Goal: Check status: Check status

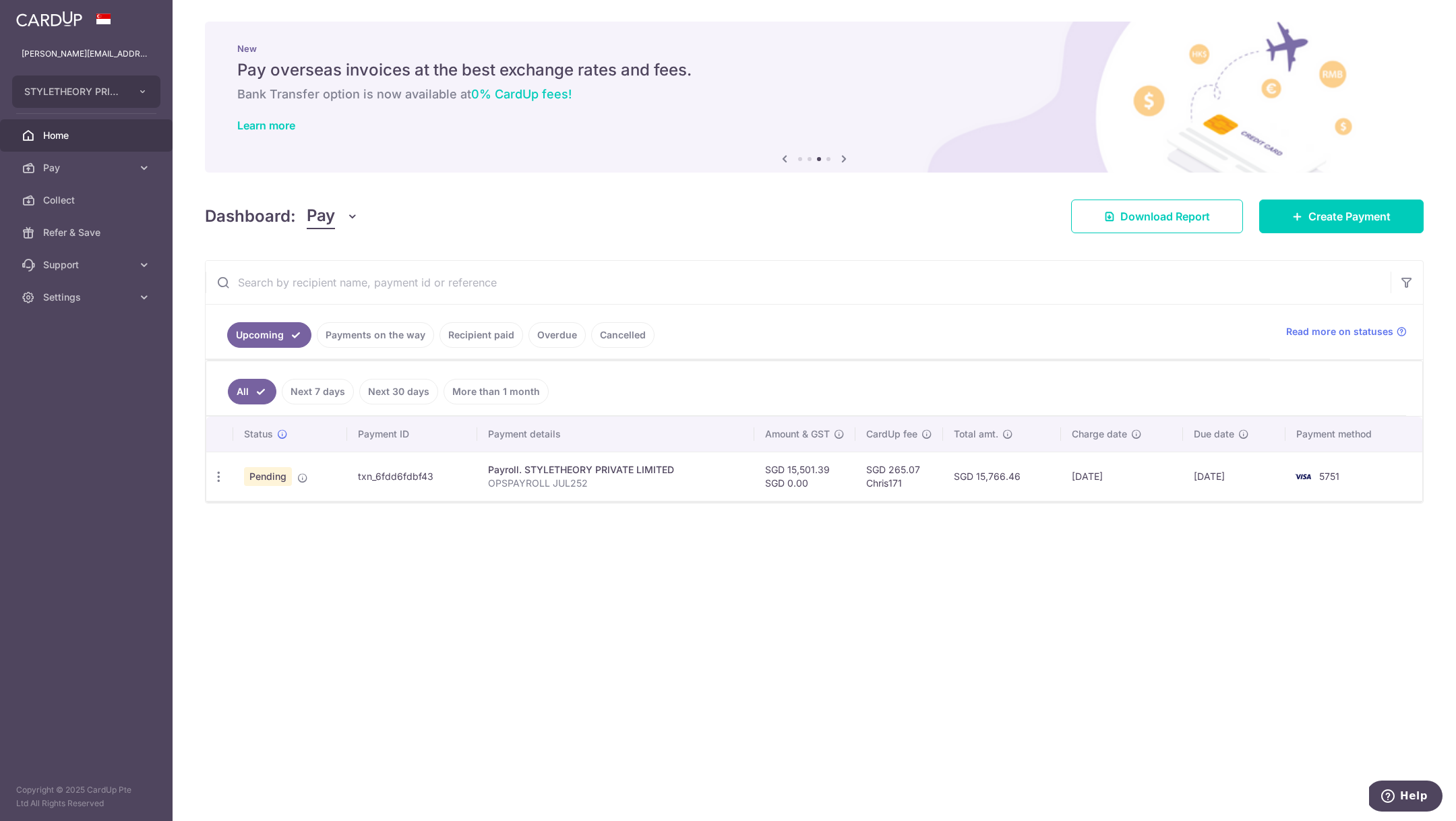
click at [411, 478] on td "txn_6fdd6fdbf43" at bounding box center [411, 476] width 129 height 49
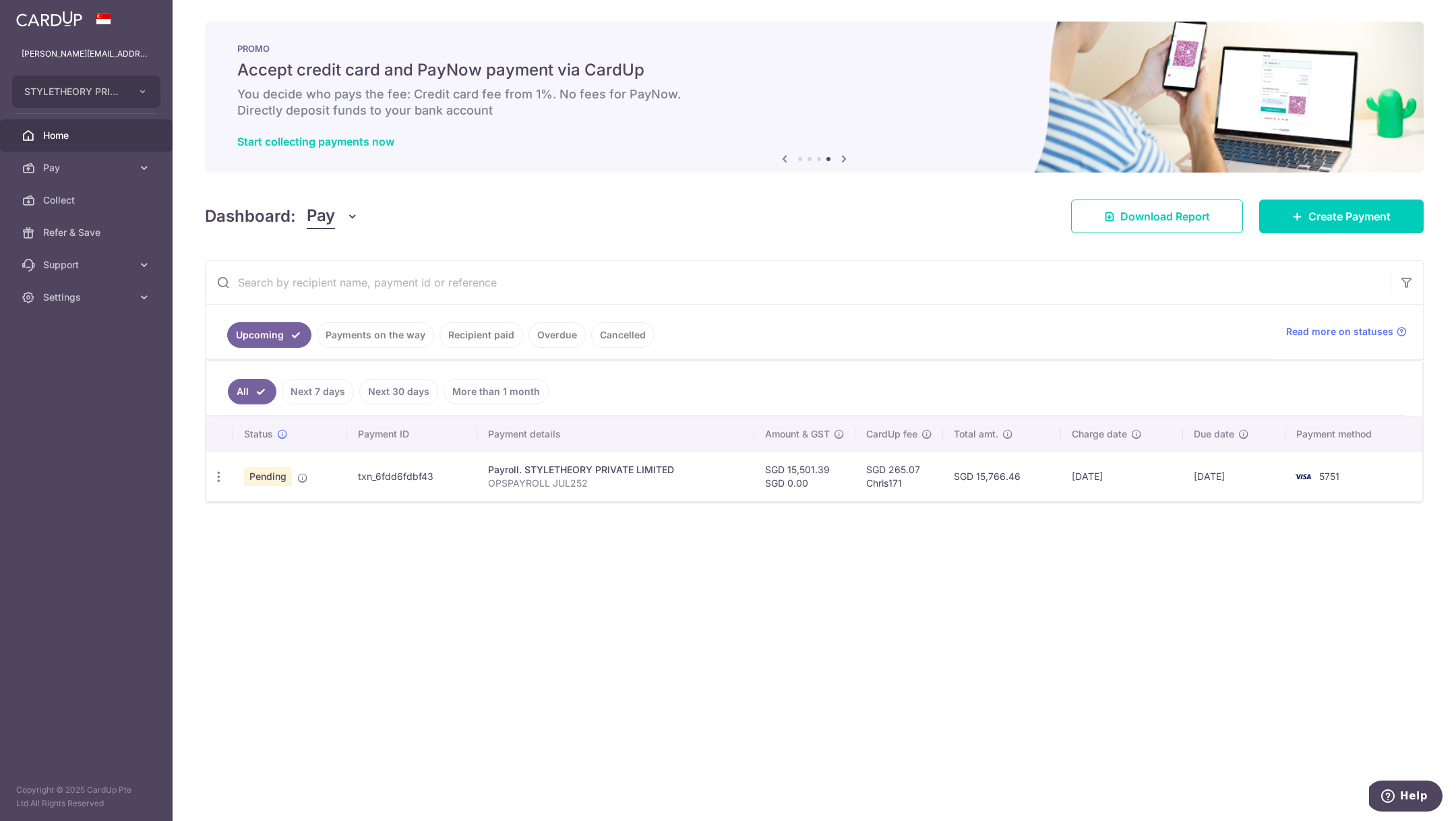
click at [411, 478] on td "txn_6fdd6fdbf43" at bounding box center [411, 476] width 129 height 49
copy td "txn_6fdd6fdbf43"
